Goal: Transaction & Acquisition: Download file/media

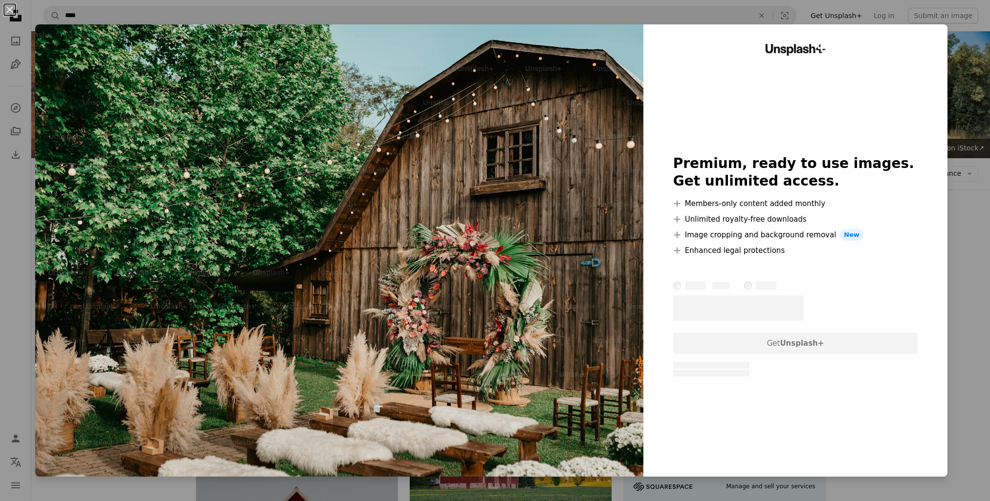
scroll to position [195, 0]
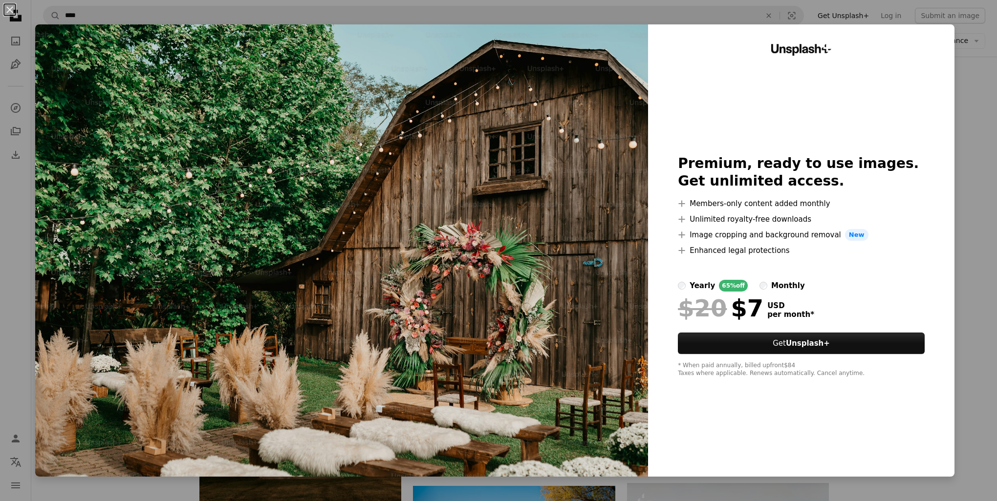
click at [981, 166] on div "An X shape Unsplash+ Premium, ready to use images. Get unlimited access. A plus…" at bounding box center [498, 250] width 997 height 501
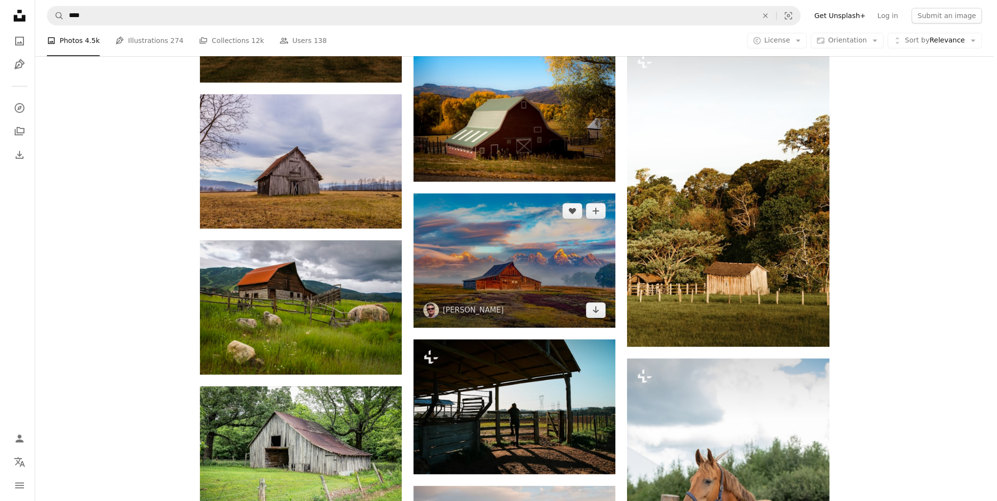
scroll to position [635, 0]
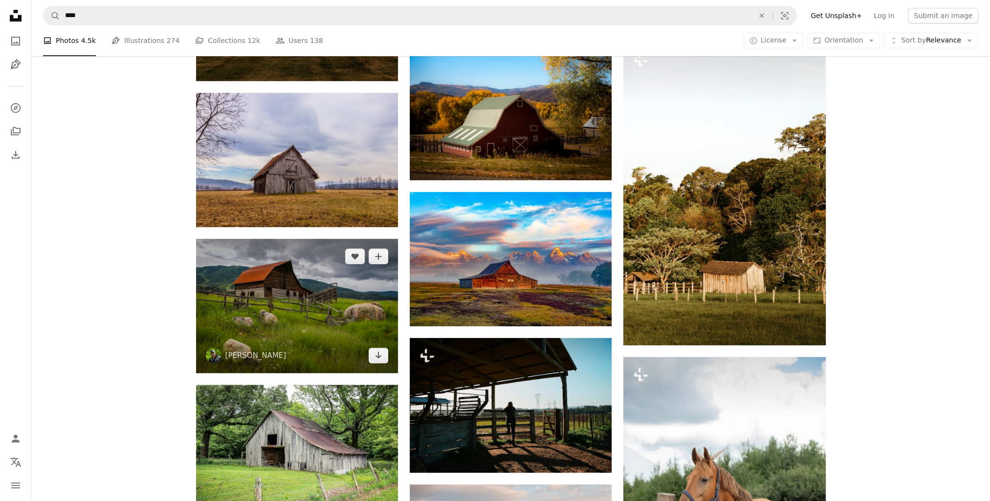
click at [337, 326] on img at bounding box center [297, 306] width 202 height 134
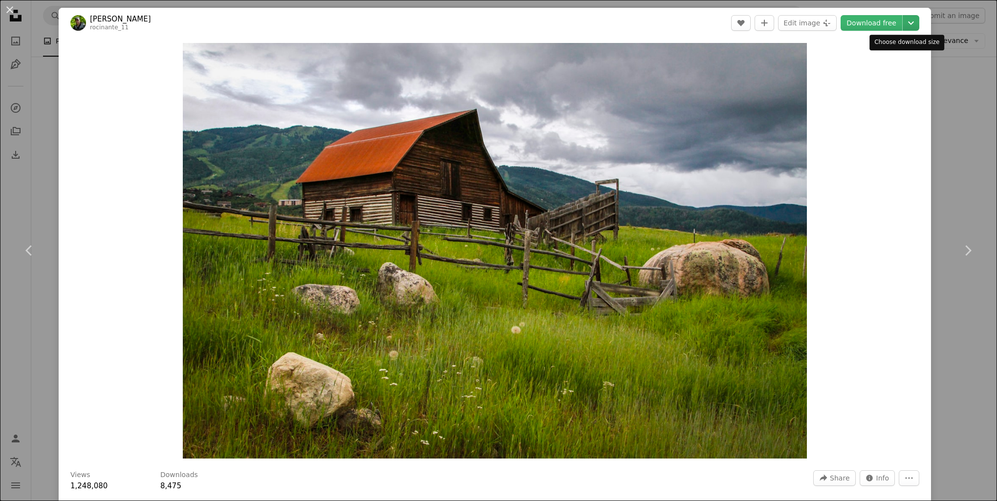
click at [908, 23] on icon "Choose download size" at bounding box center [911, 23] width 6 height 3
click at [867, 83] on span "( 2400 x 1600 )" at bounding box center [868, 82] width 48 height 8
